Goal: Task Accomplishment & Management: Use online tool/utility

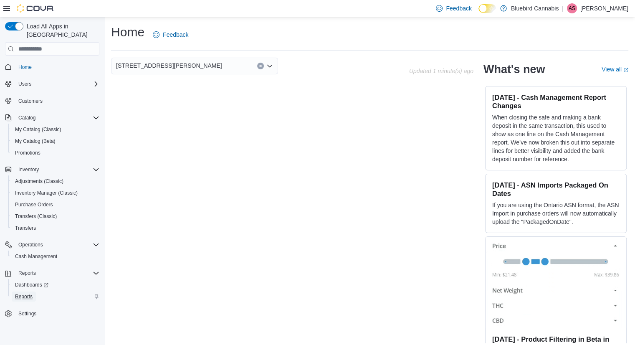
click at [28, 293] on span "Reports" at bounding box center [24, 296] width 18 height 7
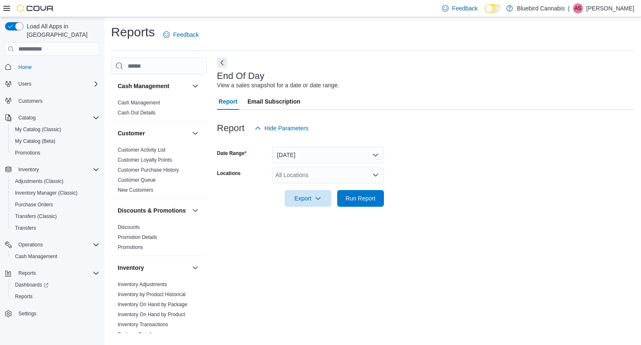
click at [314, 166] on form "Date Range [DATE] Locations All Locations Export Run Report" at bounding box center [425, 171] width 417 height 70
click at [314, 175] on div "All Locations" at bounding box center [328, 175] width 112 height 17
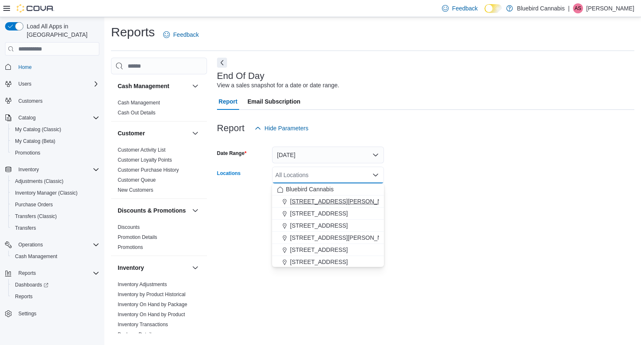
click at [320, 200] on span "[STREET_ADDRESS][PERSON_NAME]" at bounding box center [343, 201] width 106 height 8
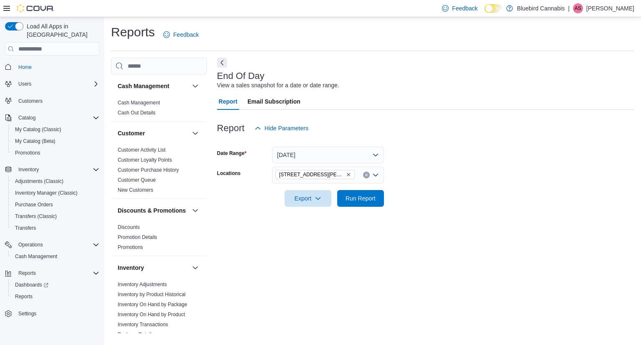
click at [445, 205] on form "Date Range [DATE] Locations [STREET_ADDRESS][PERSON_NAME] Export Run Report" at bounding box center [425, 171] width 417 height 70
click at [380, 199] on button "Run Report" at bounding box center [360, 197] width 47 height 17
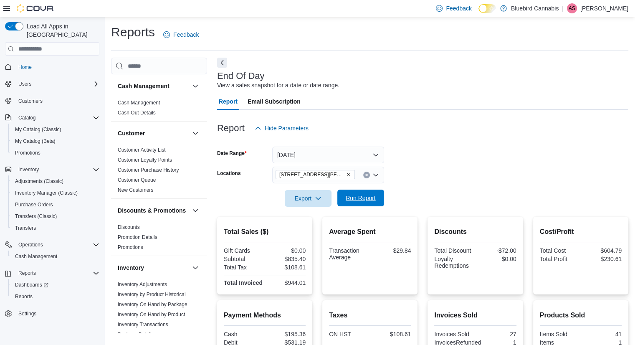
scroll to position [101, 0]
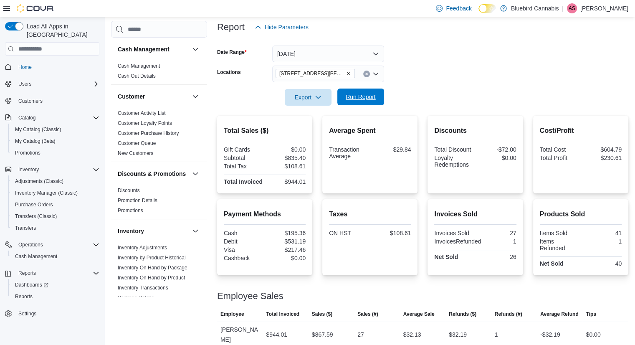
click at [367, 102] on span "Run Report" at bounding box center [360, 96] width 37 height 17
click at [154, 280] on link "Inventory On Hand by Product" at bounding box center [151, 278] width 67 height 6
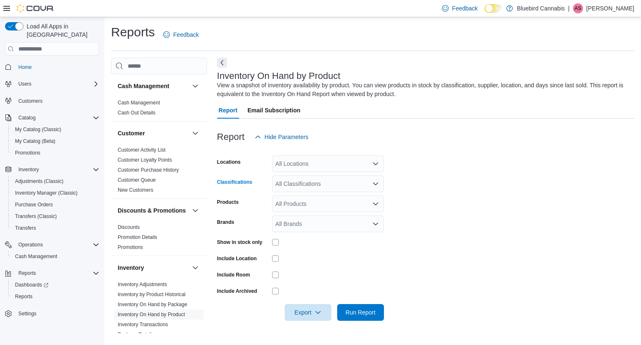
click at [298, 177] on div "All Classifications" at bounding box center [328, 183] width 112 height 17
click at [297, 165] on div "All Locations" at bounding box center [328, 163] width 112 height 17
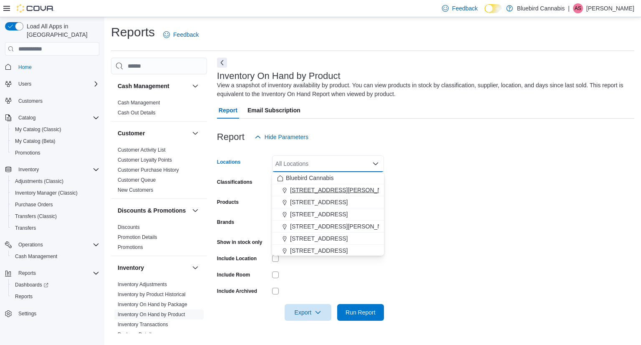
click at [307, 190] on span "[STREET_ADDRESS][PERSON_NAME]" at bounding box center [343, 190] width 106 height 8
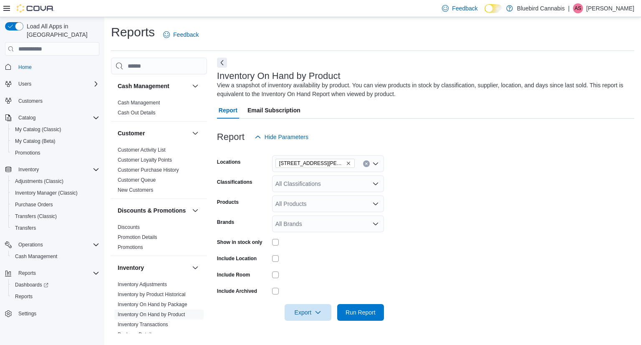
click at [419, 169] on form "Locations [STREET_ADDRESS][PERSON_NAME] Classifications All Classifications Pro…" at bounding box center [425, 232] width 417 height 175
click at [332, 184] on div "All Classifications" at bounding box center [328, 183] width 112 height 17
click at [303, 199] on div "All Products" at bounding box center [328, 203] width 112 height 17
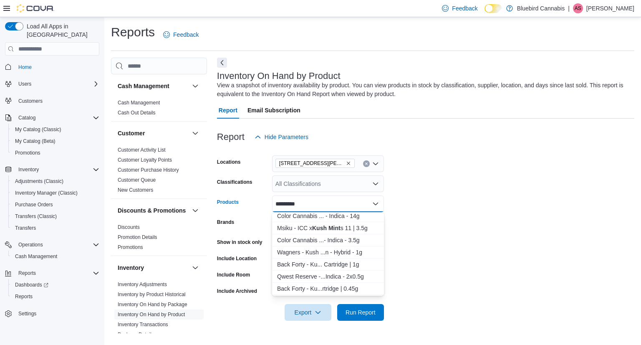
scroll to position [111, 0]
type input "*********"
click at [330, 267] on div "Back Forty - Ku... Cartridge | 1g" at bounding box center [328, 264] width 102 height 8
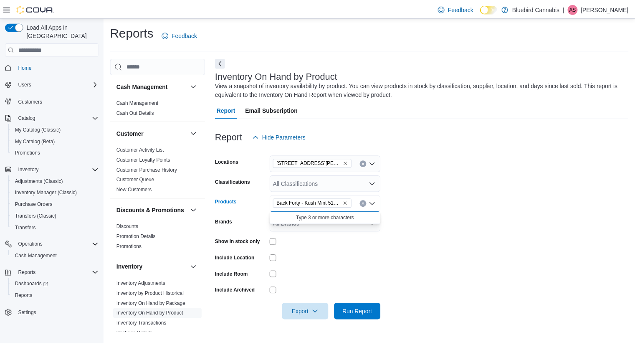
scroll to position [0, 0]
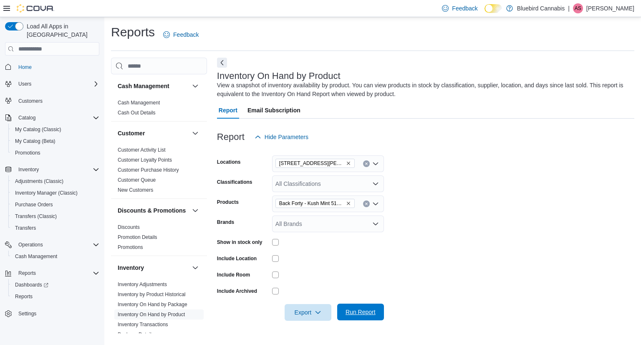
click at [355, 306] on span "Run Report" at bounding box center [360, 311] width 37 height 17
